Goal: Find specific page/section: Find specific page/section

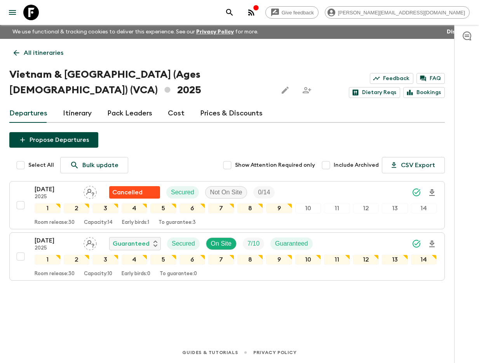
click at [234, 12] on icon "search adventures" at bounding box center [229, 12] width 9 height 9
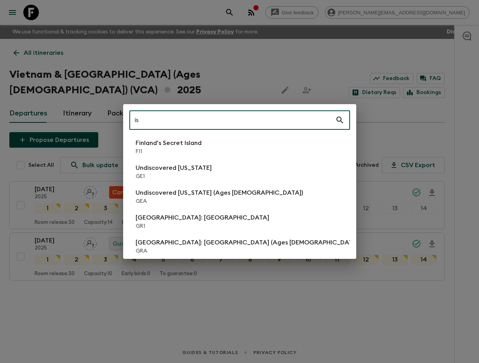
type input "is1"
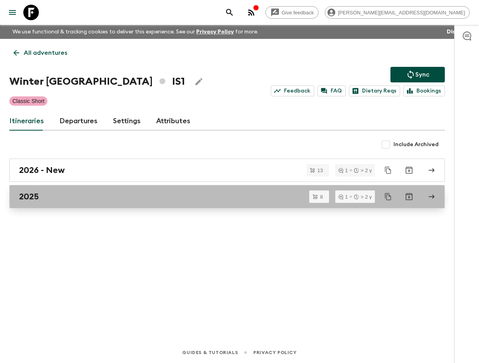
click at [124, 189] on link "2025" at bounding box center [226, 196] width 435 height 23
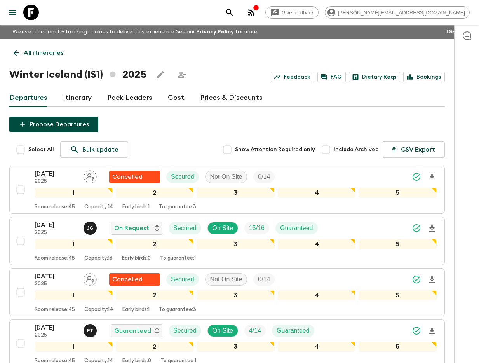
click at [82, 99] on link "Itinerary" at bounding box center [77, 98] width 29 height 19
